Goal: Task Accomplishment & Management: Complete application form

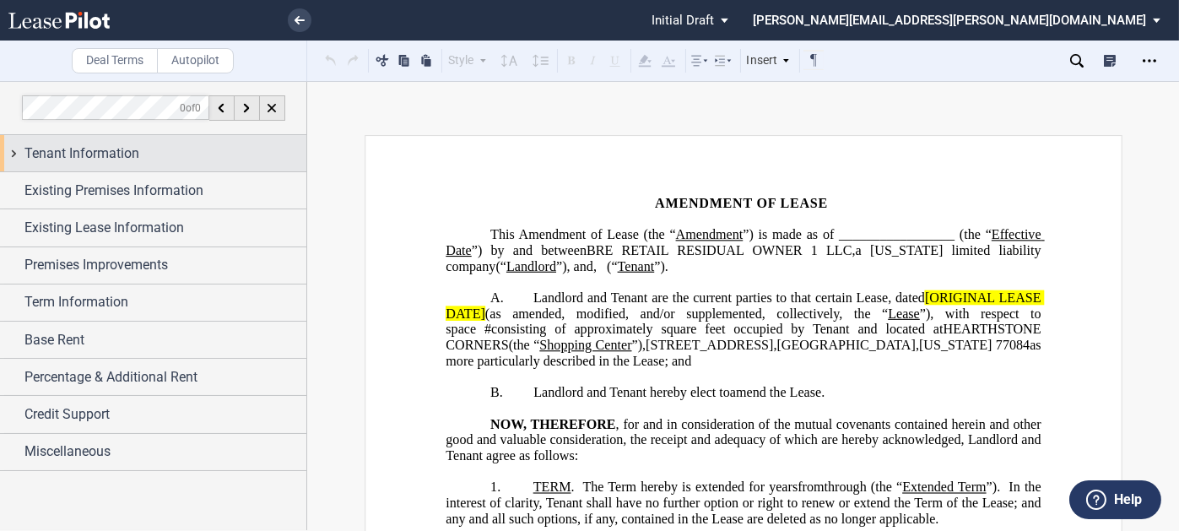
click at [165, 150] on div "Tenant Information" at bounding box center [165, 154] width 282 height 20
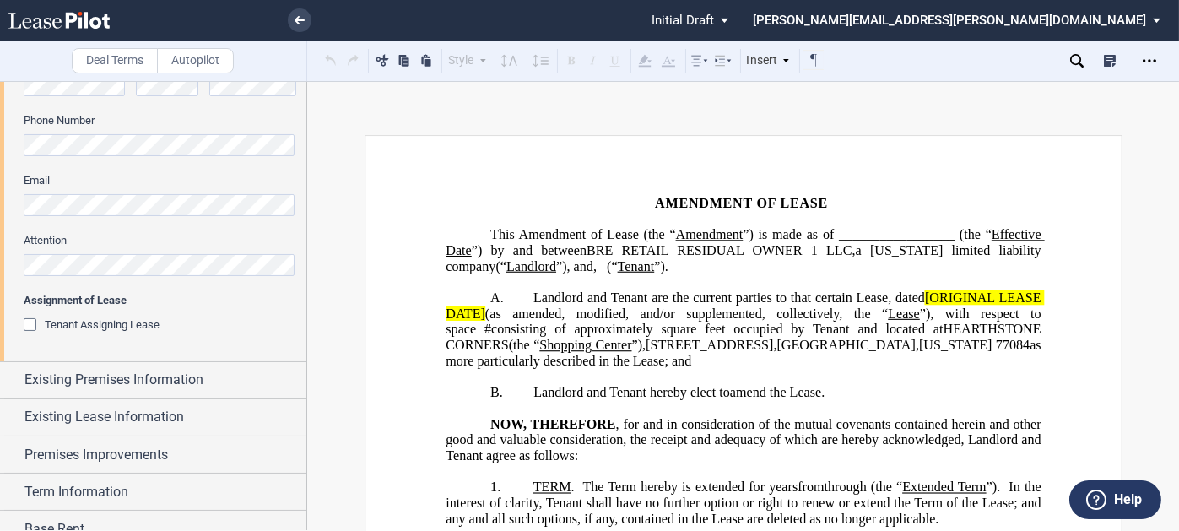
scroll to position [591, 0]
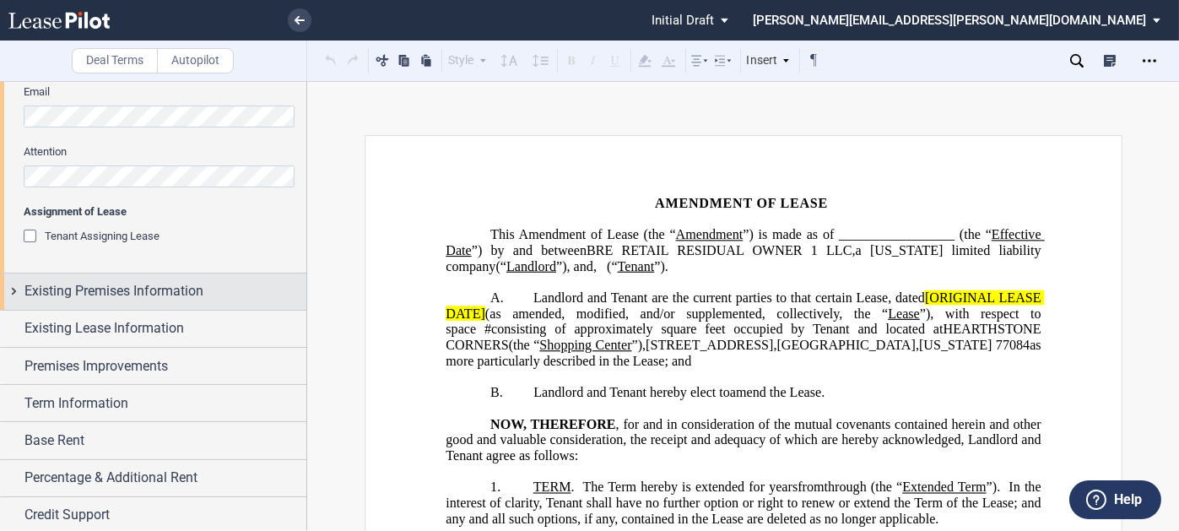
click at [140, 287] on span "Existing Premises Information" at bounding box center [113, 291] width 179 height 20
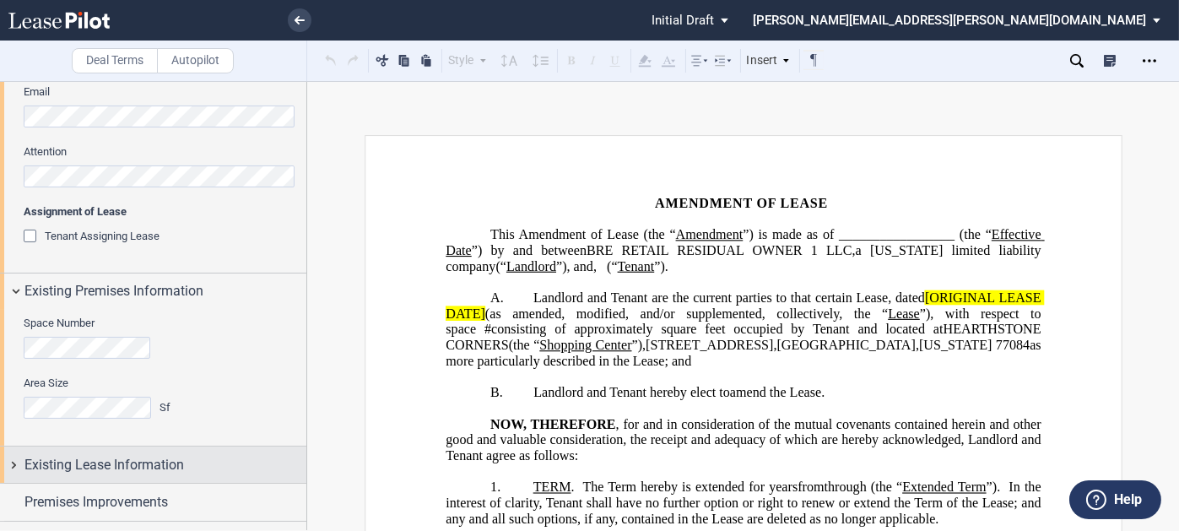
click at [138, 465] on span "Existing Lease Information" at bounding box center [104, 465] width 160 height 20
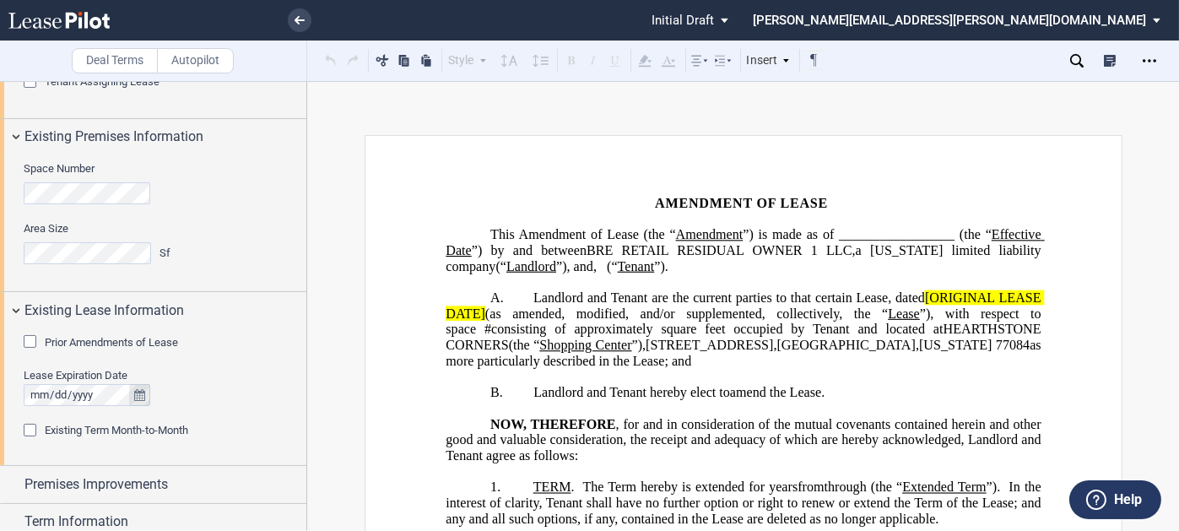
scroll to position [899, 0]
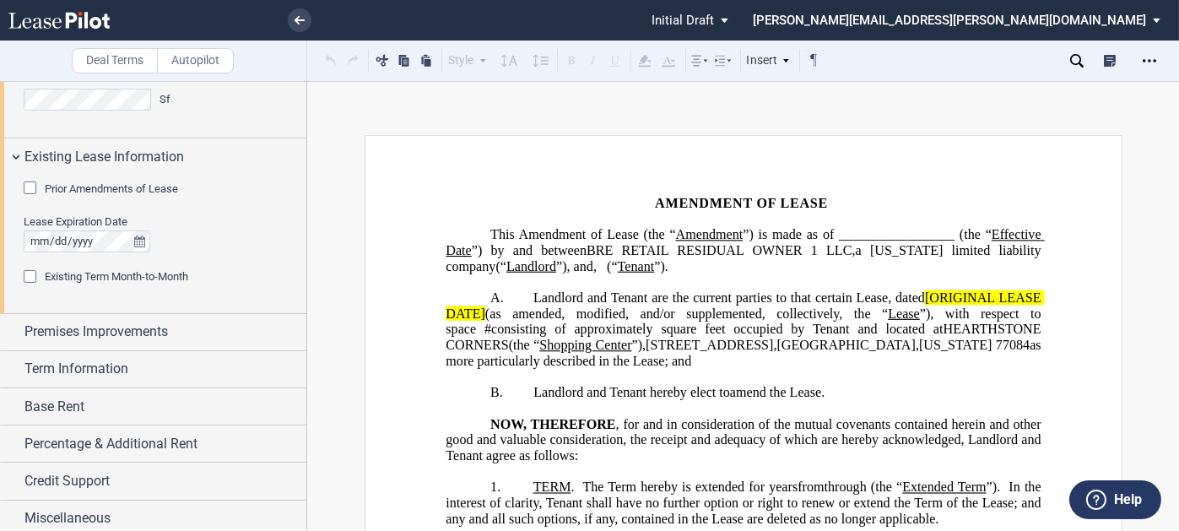
click at [130, 186] on span "Prior Amendments of Lease" at bounding box center [111, 188] width 133 height 13
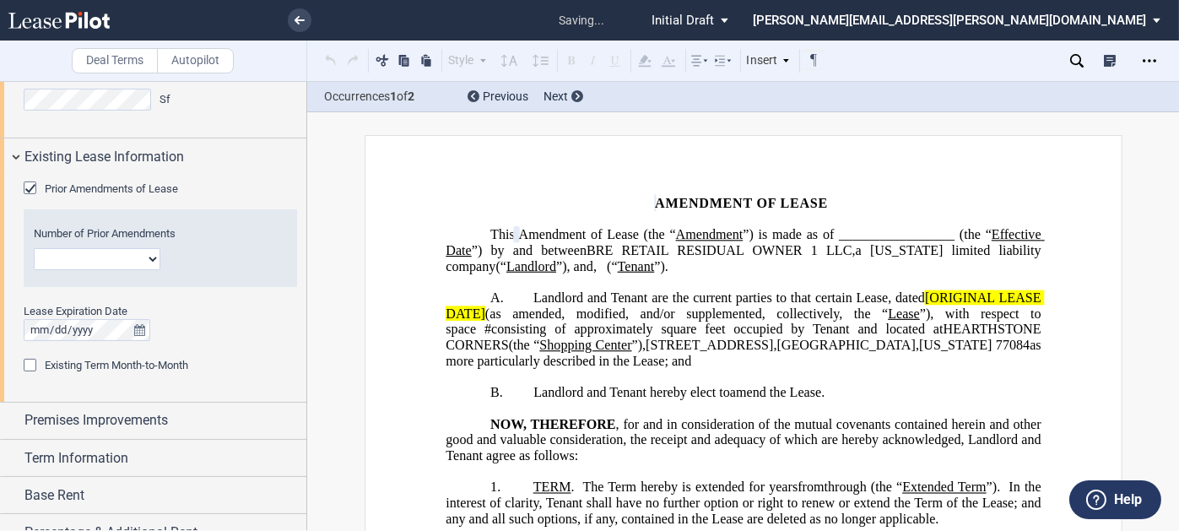
click at [122, 249] on select "1 2 3 4 5 6 7 8 9 10 11 12" at bounding box center [97, 259] width 127 height 22
select select "number:2"
click at [34, 248] on select "1 2 3 4 5 6 7 8 9 10 11 12" at bounding box center [97, 259] width 127 height 22
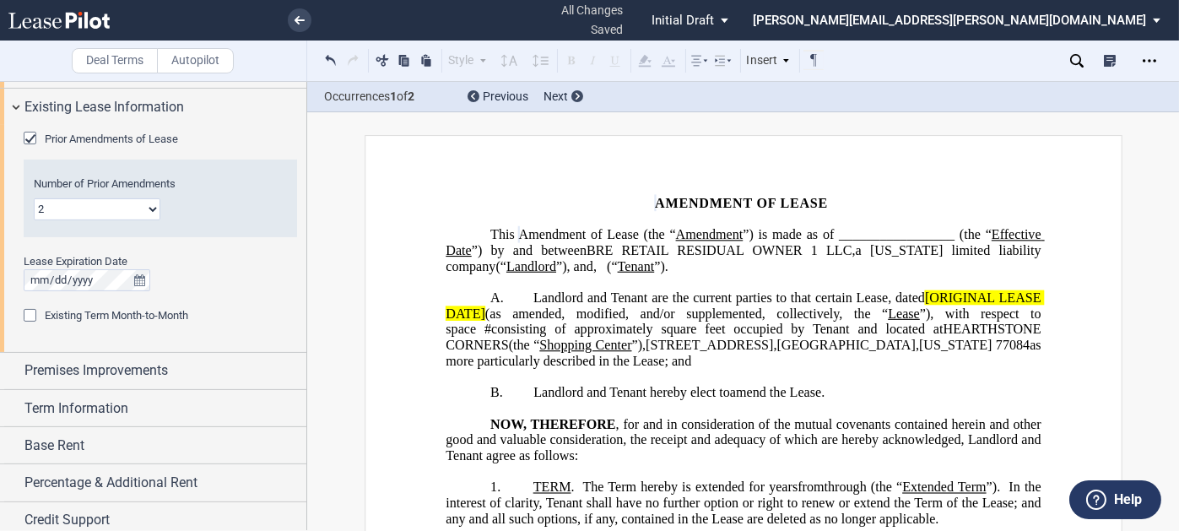
scroll to position [993, 0]
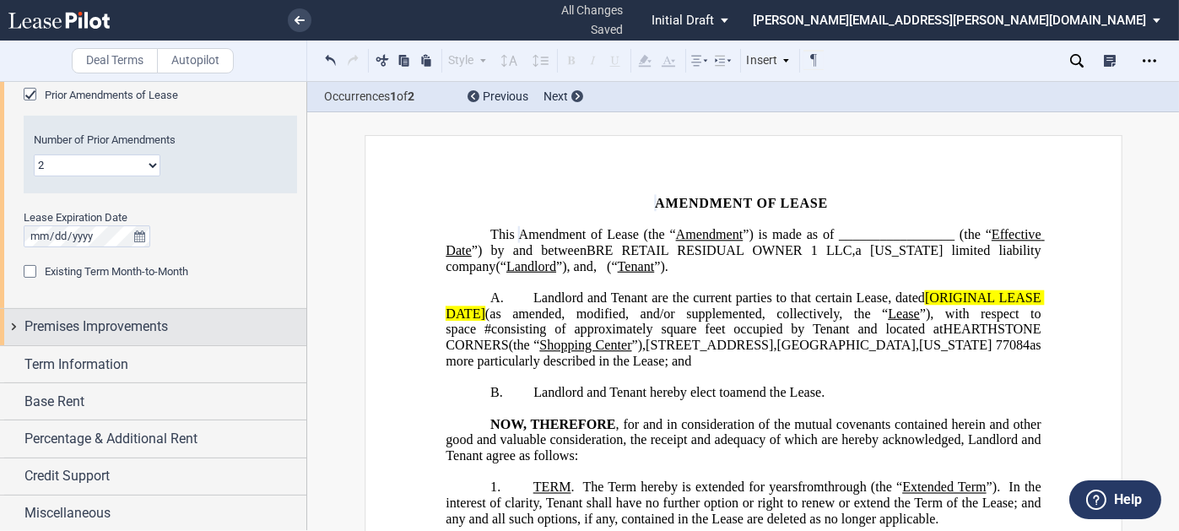
click at [73, 320] on span "Premises Improvements" at bounding box center [96, 327] width 144 height 20
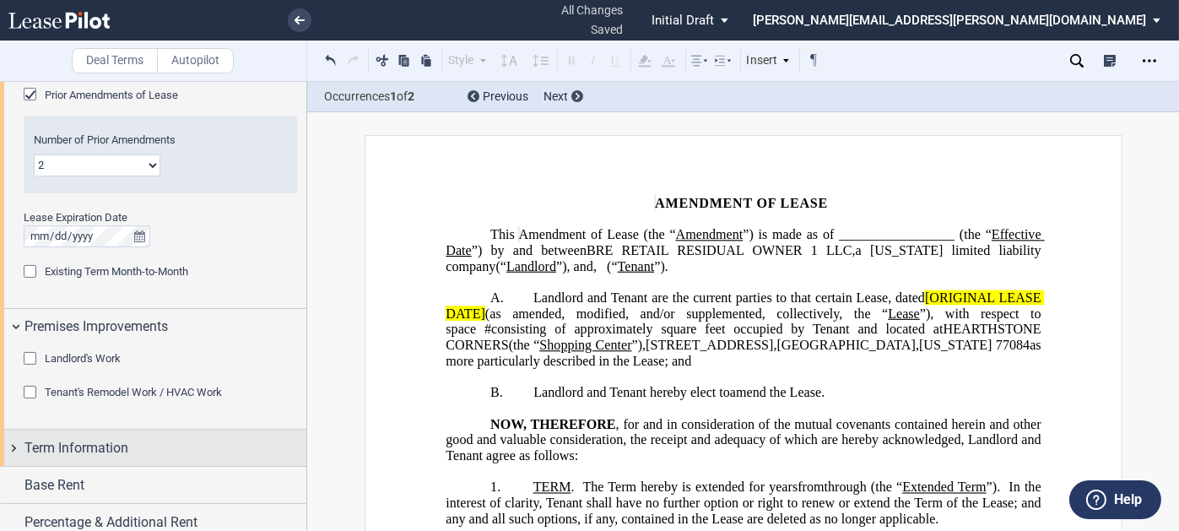
click at [119, 438] on span "Term Information" at bounding box center [76, 448] width 104 height 20
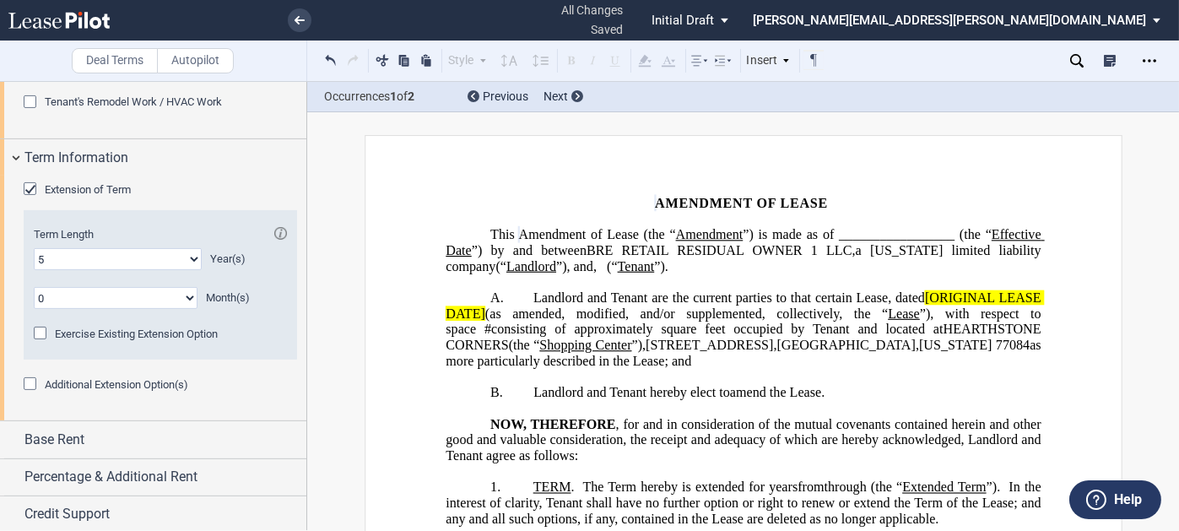
scroll to position [1321, 0]
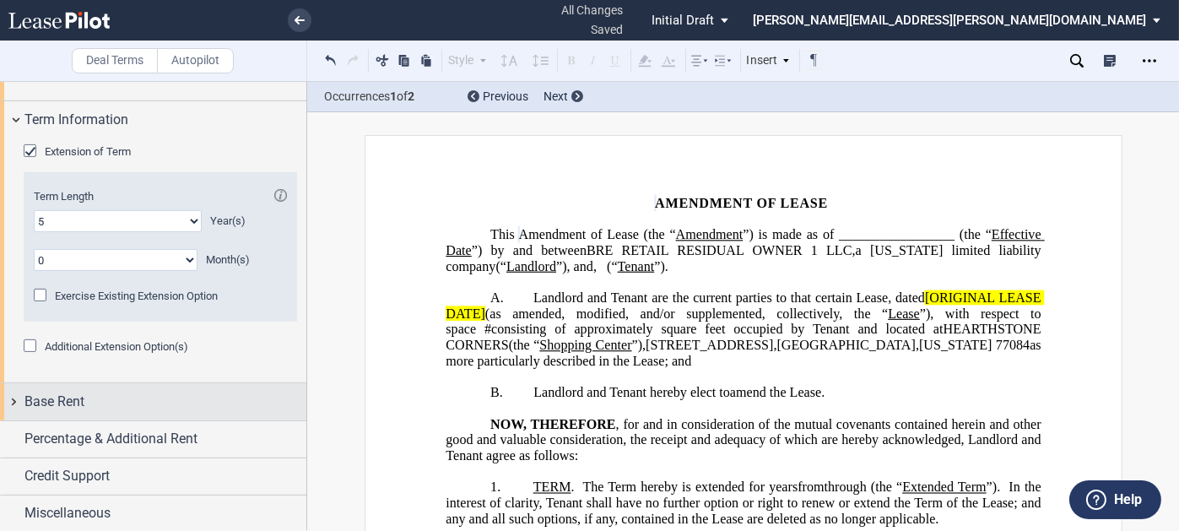
click at [111, 398] on div "Base Rent" at bounding box center [165, 402] width 282 height 20
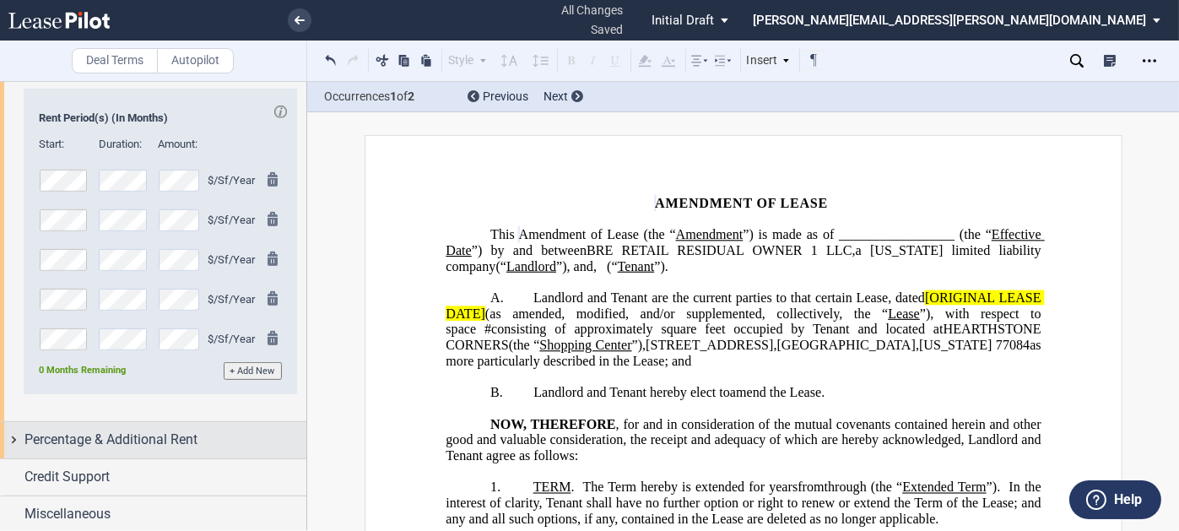
click at [118, 430] on span "Percentage & Additional Rent" at bounding box center [110, 440] width 173 height 20
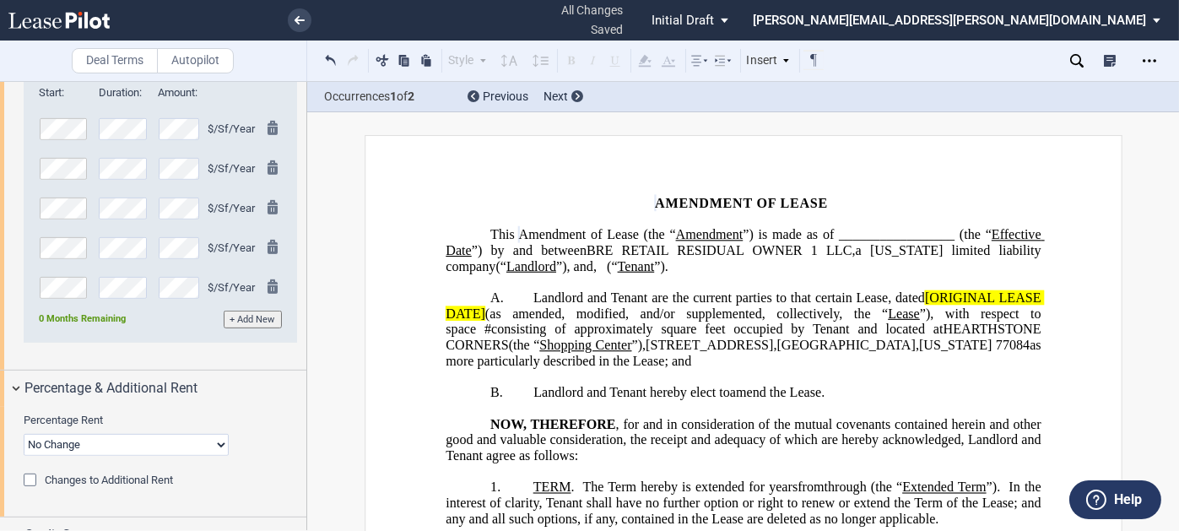
scroll to position [1787, 0]
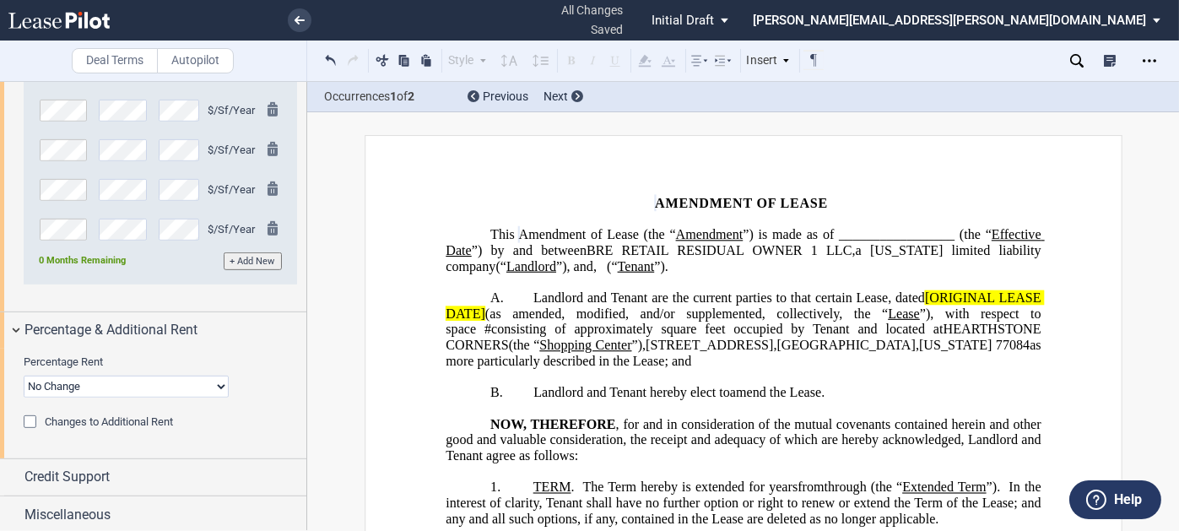
click at [116, 379] on select "No Change Add Percentage Rent Reset Breakpoint" at bounding box center [126, 387] width 205 height 22
click at [148, 382] on select "No Change Add Percentage Rent Reset Breakpoint" at bounding box center [126, 387] width 205 height 22
select select "reset"
click at [24, 376] on select "No Change Add Percentage Rent Reset Breakpoint" at bounding box center [126, 387] width 205 height 22
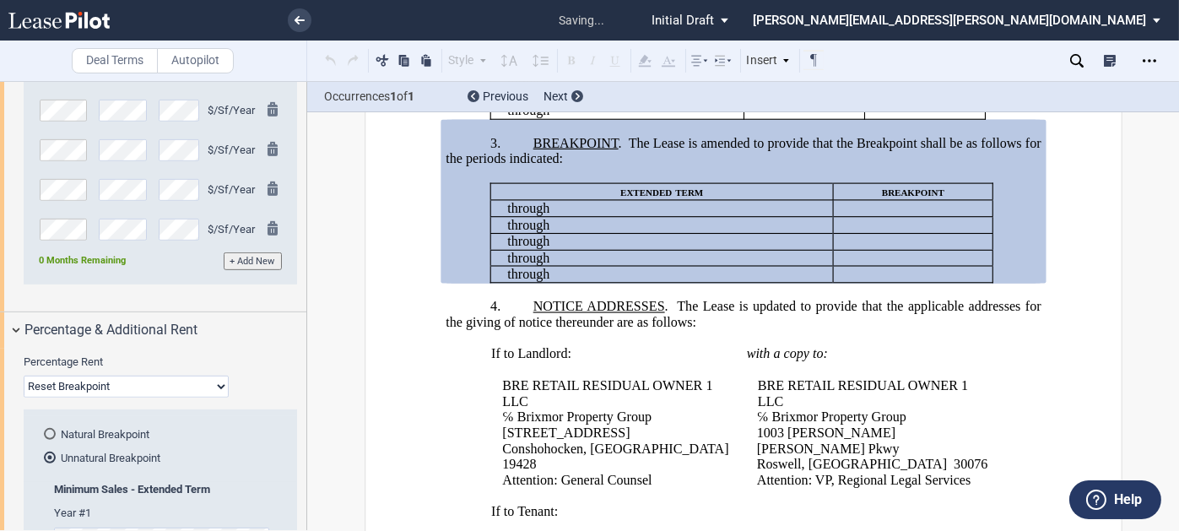
scroll to position [612, 0]
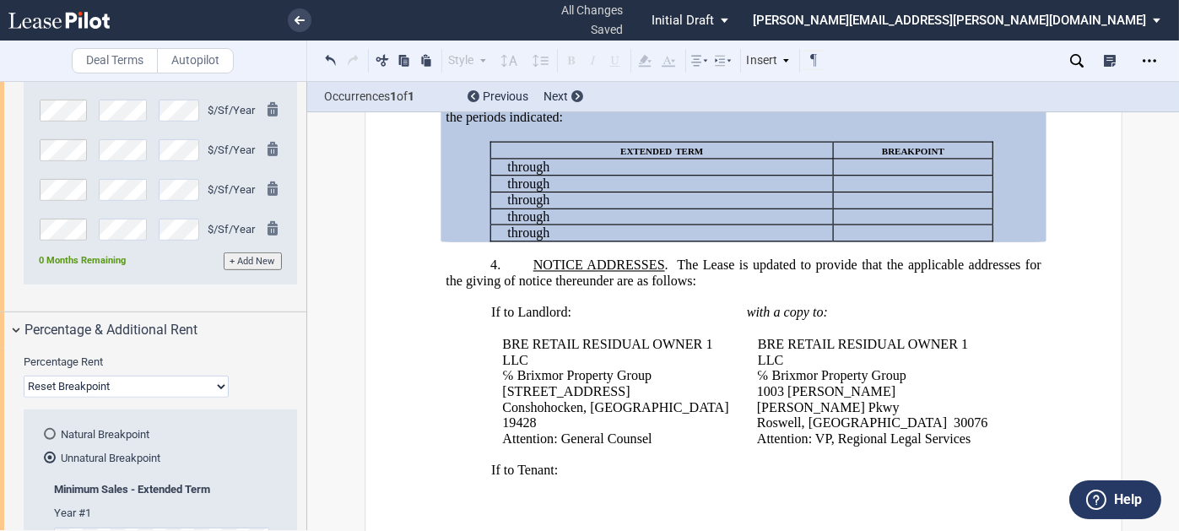
click at [88, 429] on md-radio-button "Natural Breakpoint" at bounding box center [165, 433] width 243 height 15
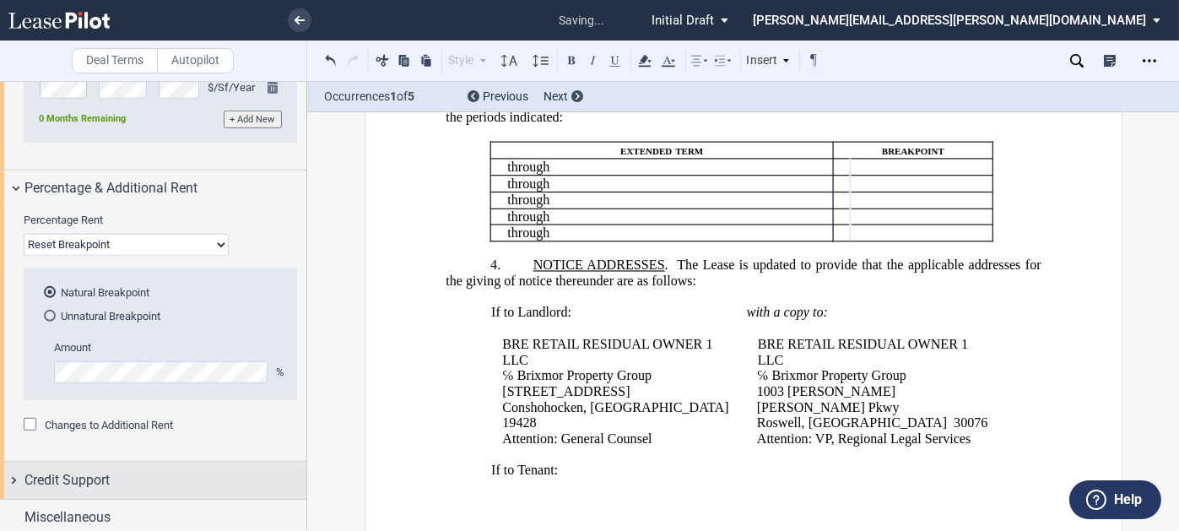
scroll to position [1932, 0]
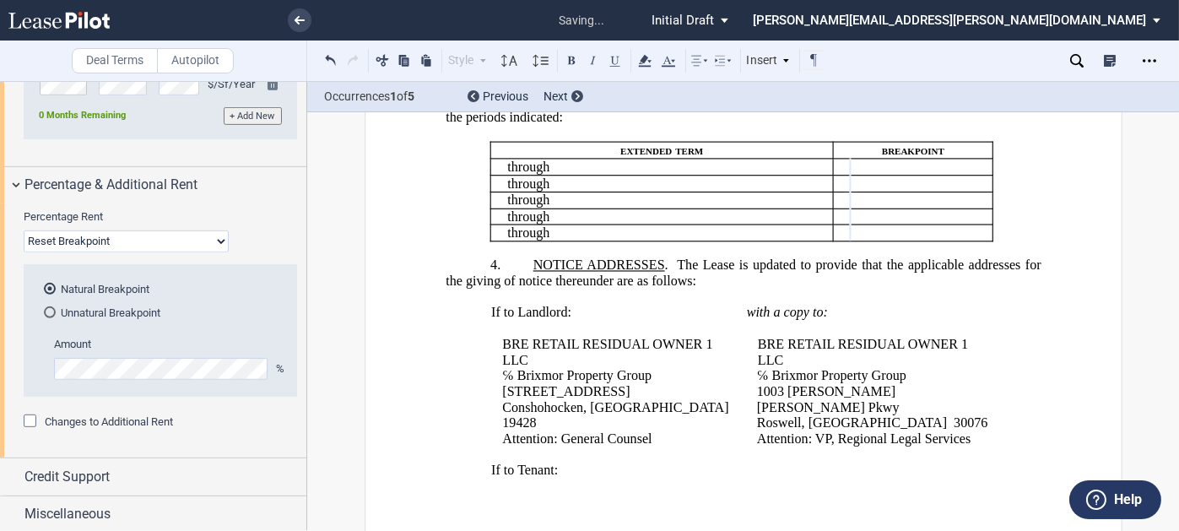
click at [143, 418] on span "Changes to Additional Rent" at bounding box center [109, 421] width 128 height 13
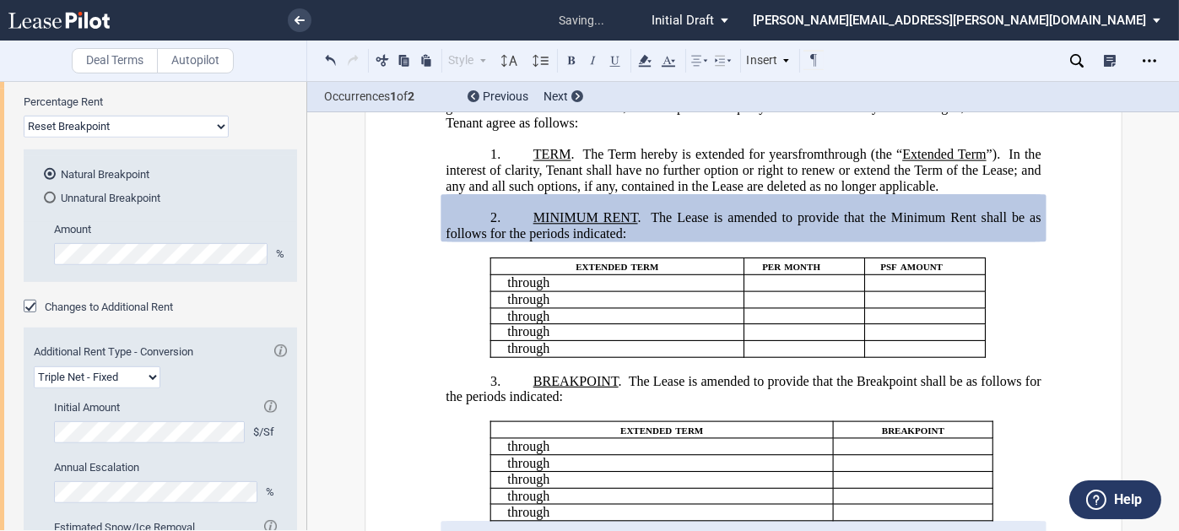
scroll to position [2186, 0]
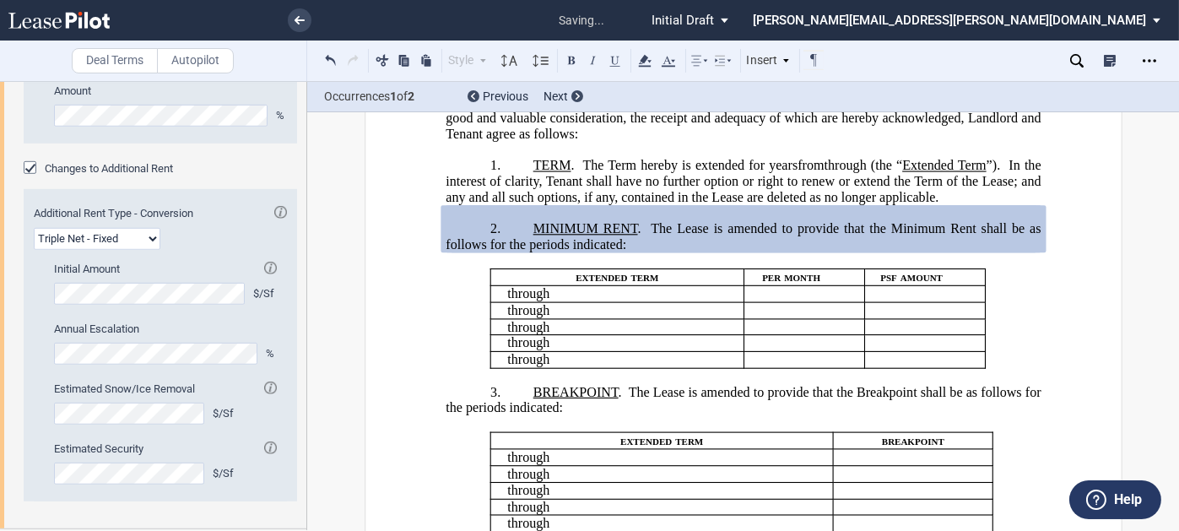
click at [109, 228] on select "Gross Triple Net - Fixed" at bounding box center [97, 239] width 127 height 22
click at [76, 172] on span "Changes to Additional Rent" at bounding box center [109, 168] width 128 height 13
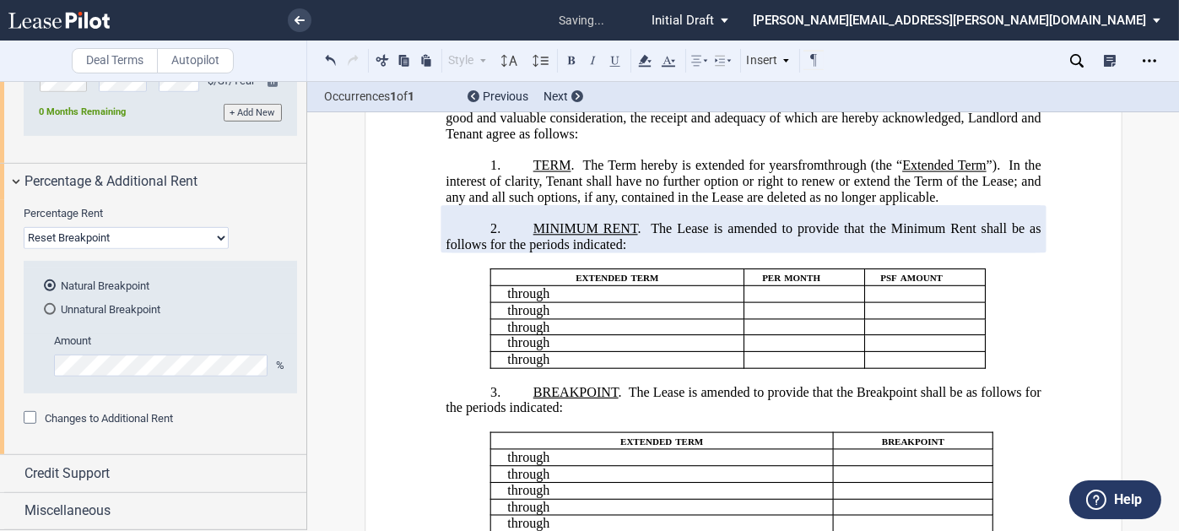
scroll to position [1932, 0]
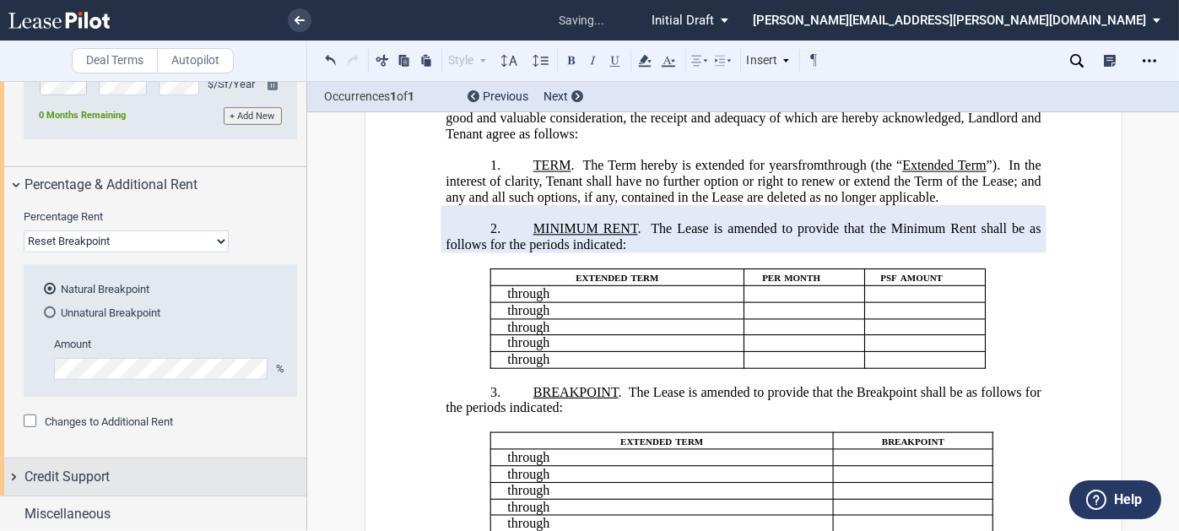
click at [124, 458] on div "Credit Support" at bounding box center [153, 476] width 306 height 36
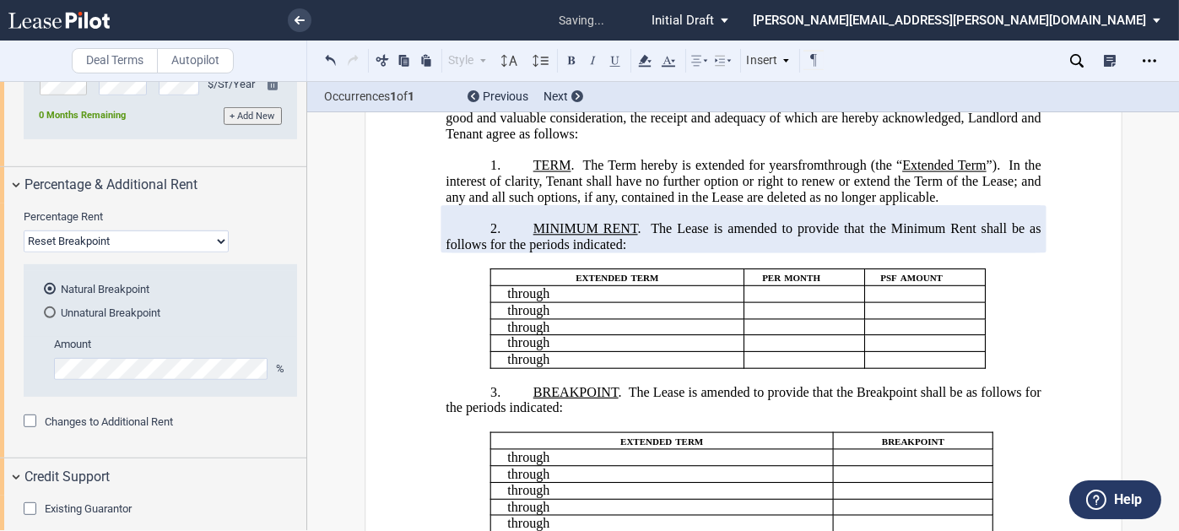
scroll to position [2016, 0]
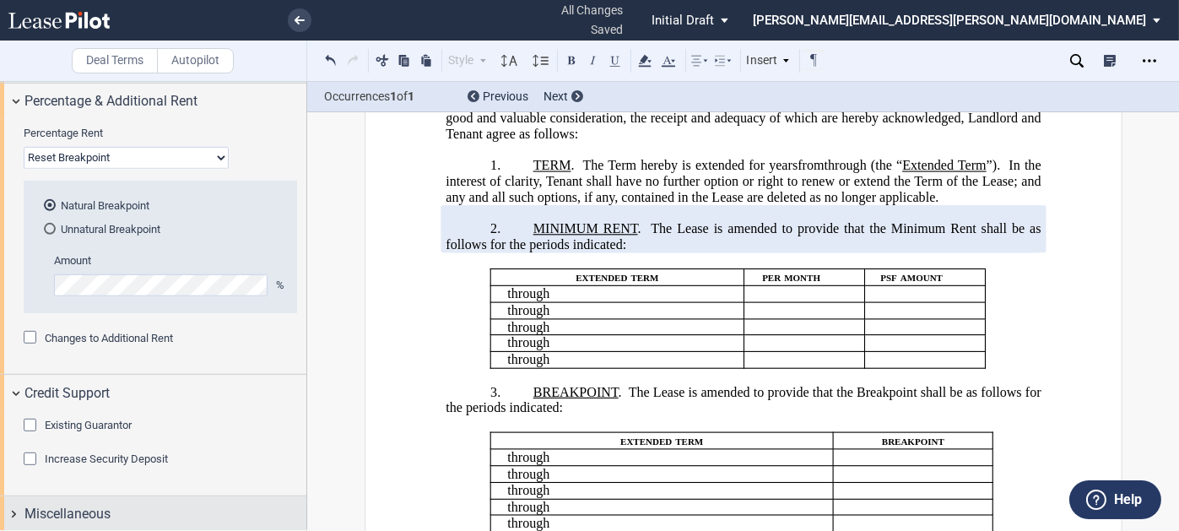
drag, startPoint x: 126, startPoint y: 497, endPoint x: 128, endPoint y: 487, distance: 10.4
click at [125, 497] on div "Miscellaneous" at bounding box center [153, 514] width 306 height 36
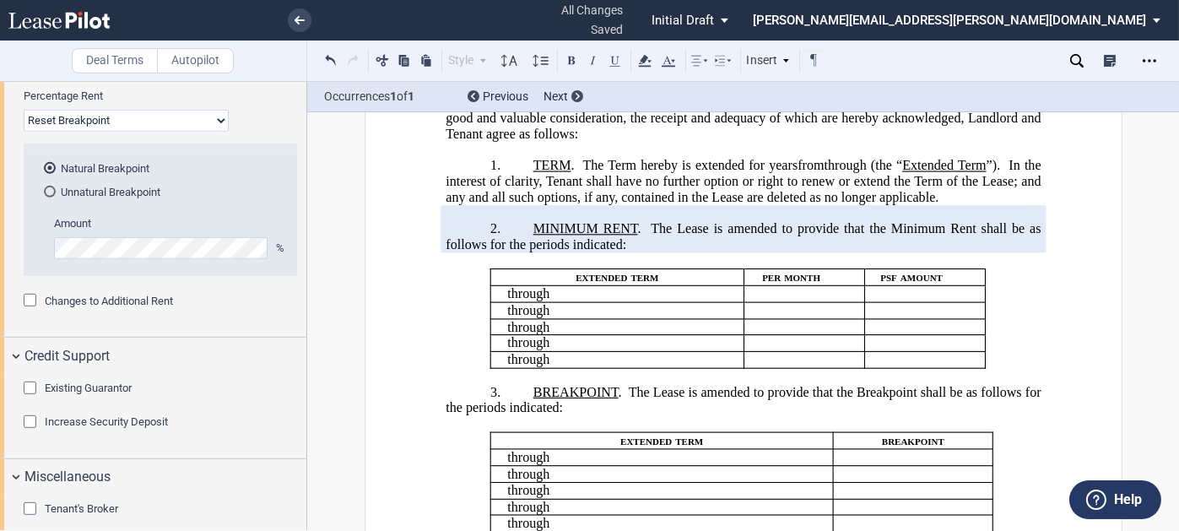
scroll to position [2063, 0]
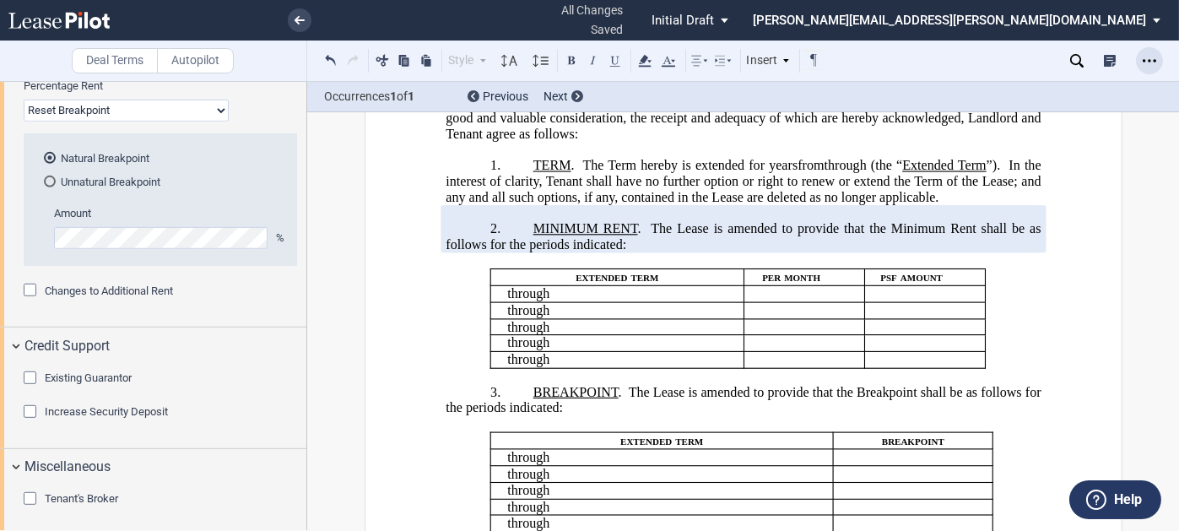
click at [1155, 48] on div "Open Lease options menu" at bounding box center [1149, 60] width 27 height 27
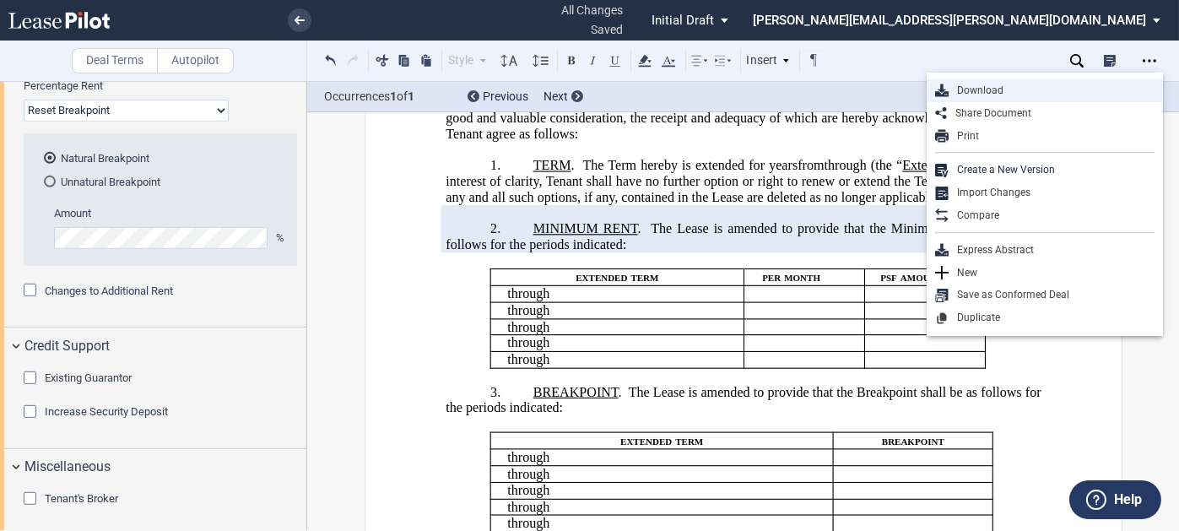
click at [970, 87] on div "Download" at bounding box center [1052, 91] width 206 height 14
